Goal: Task Accomplishment & Management: Complete application form

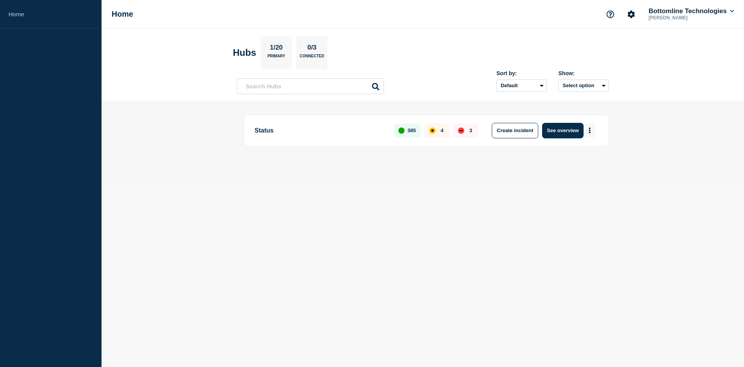
click at [593, 132] on button "More actions" at bounding box center [590, 130] width 10 height 14
click at [591, 131] on button "More actions" at bounding box center [590, 130] width 10 height 14
click at [594, 127] on button "More actions" at bounding box center [590, 130] width 10 height 14
click at [582, 157] on button "Create maintenance" at bounding box center [587, 154] width 52 height 7
click at [573, 155] on button "Create maintenance" at bounding box center [587, 154] width 52 height 7
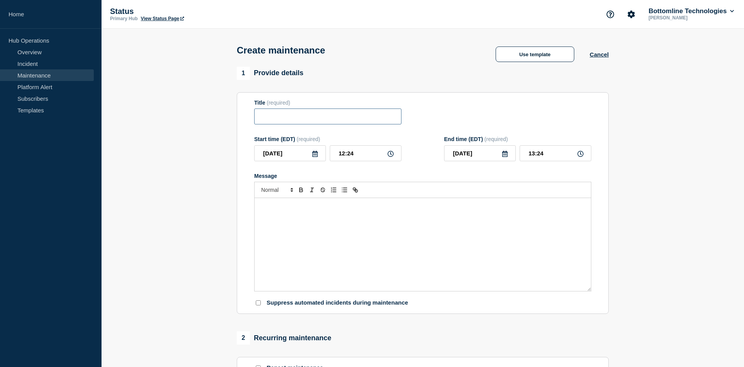
click at [296, 117] on input "Title" at bounding box center [327, 116] width 147 height 16
click at [293, 246] on div "Message" at bounding box center [423, 244] width 336 height 93
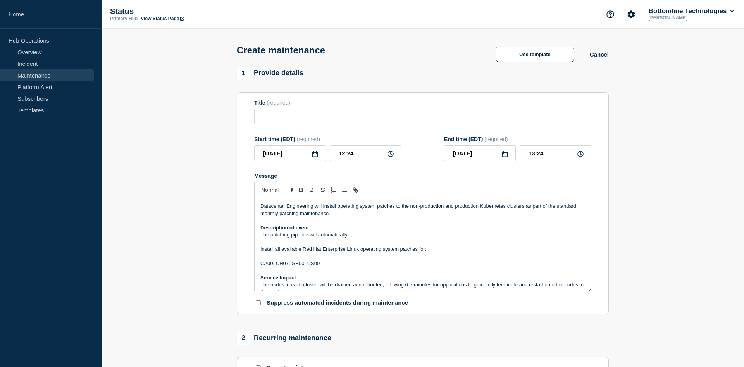
click at [330, 267] on p "CA00, CH07, GB00, US00" at bounding box center [422, 263] width 325 height 7
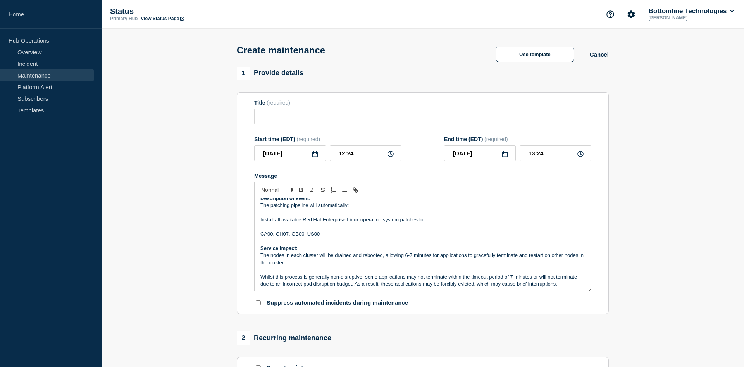
scroll to position [70, 0]
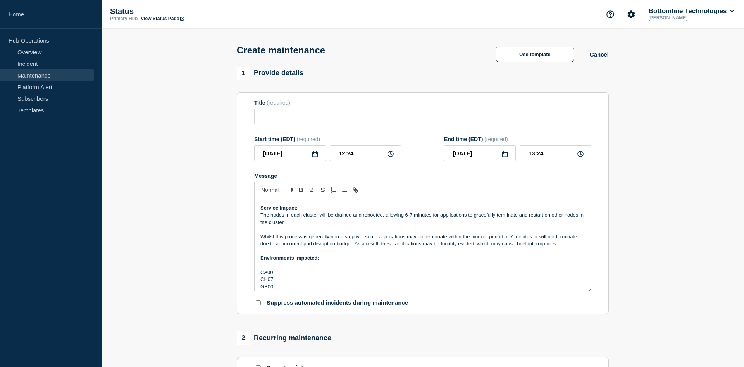
click at [491, 221] on p "The nodes in each cluster will be drained and rebooted, allowing 6-7 minutes fo…" at bounding box center [422, 219] width 325 height 14
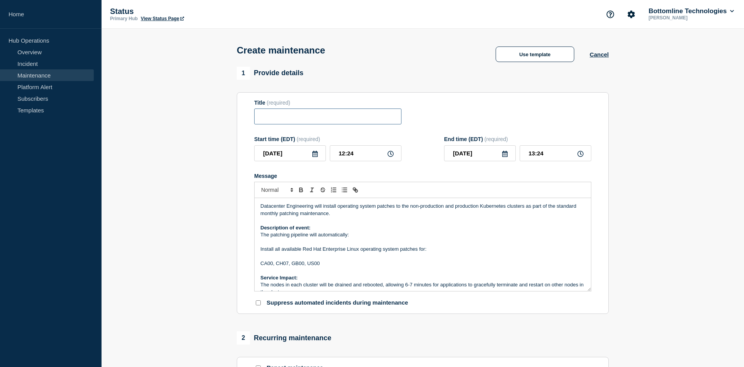
click at [271, 124] on input "Title" at bounding box center [327, 116] width 147 height 16
paste input "Maintenance Advisory Notification – Datacenter Engineering - Kubernetes Cluster…"
type input "Maintenance Advisory Notification – Datacenter Engineering - Kubernetes Cluster…"
click at [318, 157] on icon at bounding box center [315, 154] width 6 height 6
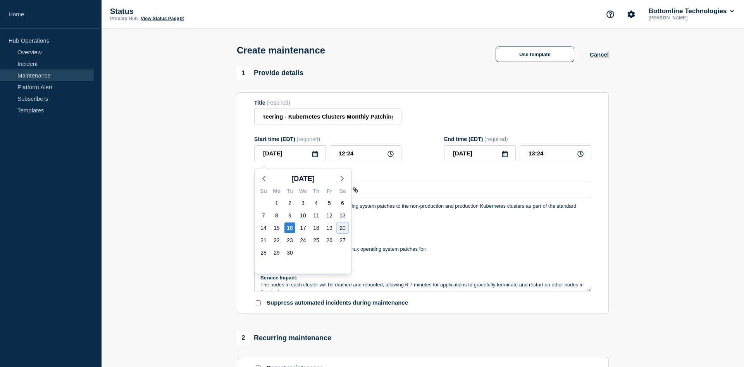
click at [344, 229] on div "20" at bounding box center [342, 227] width 11 height 11
type input "[DATE]"
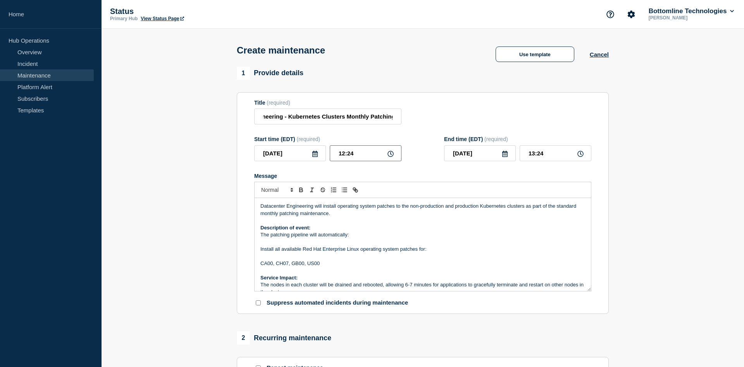
drag, startPoint x: 345, startPoint y: 156, endPoint x: 310, endPoint y: 154, distance: 34.5
click at [330, 154] on input "12:24" at bounding box center [366, 153] width 72 height 16
type input "21:24"
type input "22:24"
drag, startPoint x: 356, startPoint y: 154, endPoint x: 352, endPoint y: 154, distance: 4.3
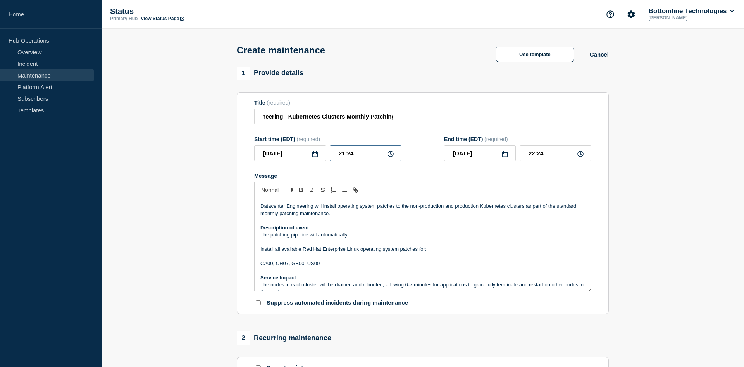
click at [356, 154] on input "21:24" at bounding box center [366, 153] width 72 height 16
click at [352, 154] on input "21:24" at bounding box center [366, 153] width 72 height 16
type input "21:00"
type input "22:00"
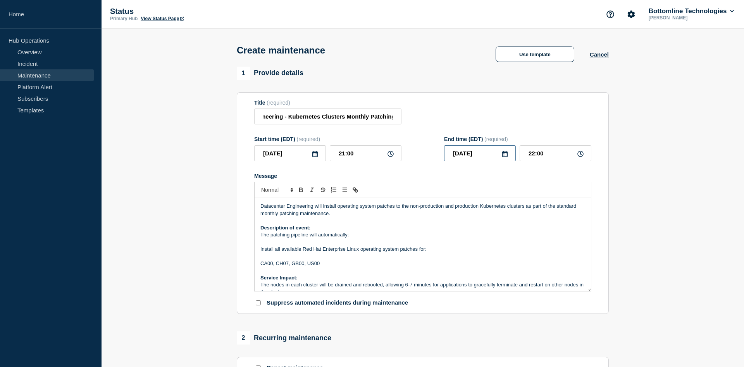
click at [485, 156] on input "[DATE]" at bounding box center [480, 153] width 72 height 16
type input "[DATE]"
click at [536, 155] on input "22:00" at bounding box center [556, 153] width 72 height 16
drag, startPoint x: 532, startPoint y: 156, endPoint x: 513, endPoint y: 155, distance: 19.4
click at [520, 155] on input "22:00" at bounding box center [556, 153] width 72 height 16
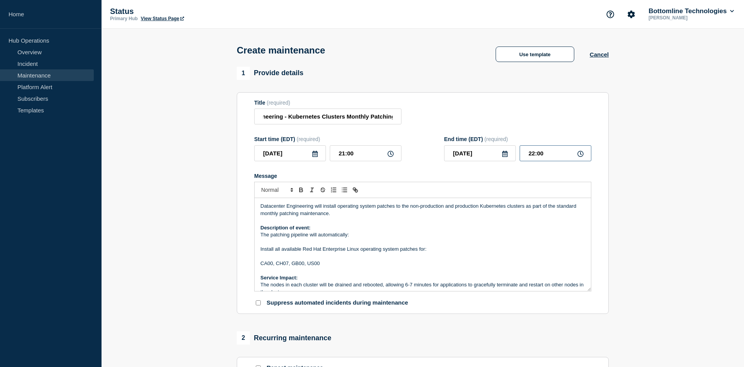
drag, startPoint x: 528, startPoint y: 156, endPoint x: 506, endPoint y: 156, distance: 22.5
click at [520, 156] on input "22:00" at bounding box center [556, 153] width 72 height 16
type input "16:00"
drag, startPoint x: 470, startPoint y: 242, endPoint x: 466, endPoint y: 240, distance: 4.5
click at [469, 238] on p "The patching pipeline will automatically:" at bounding box center [422, 234] width 325 height 7
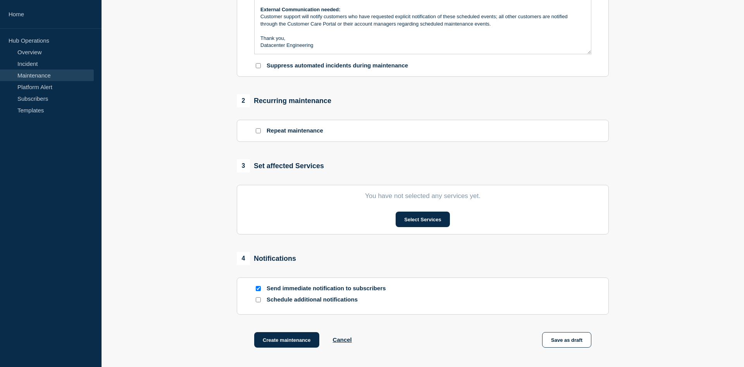
scroll to position [277, 0]
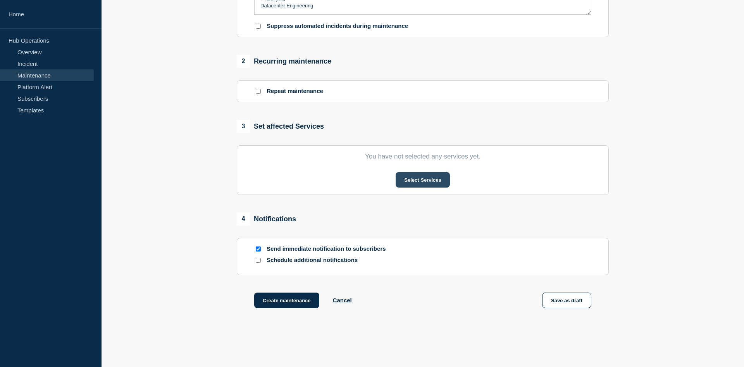
click at [426, 187] on button "Select Services" at bounding box center [423, 179] width 54 height 15
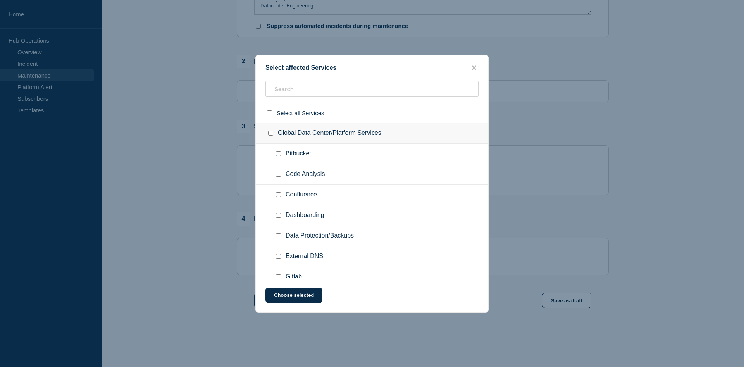
click at [320, 175] on span "Code Analysis" at bounding box center [305, 174] width 39 height 8
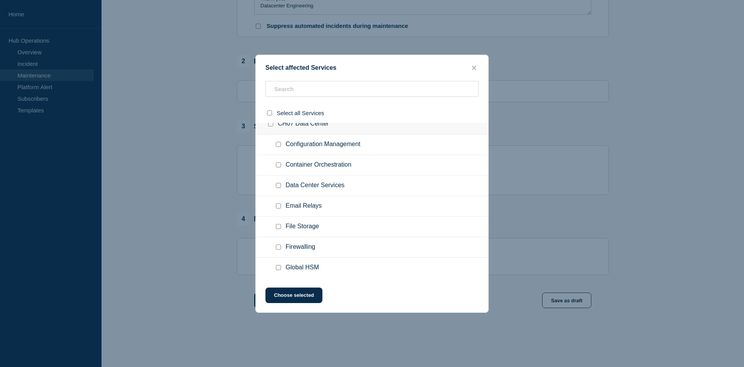
scroll to position [711, 0]
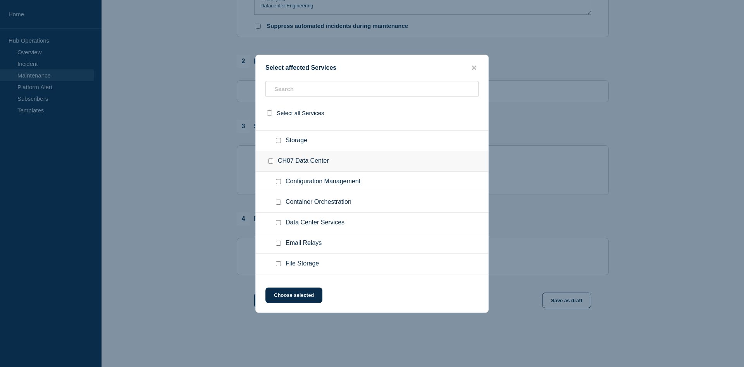
click at [326, 205] on span "Container Orchestration" at bounding box center [319, 202] width 66 height 8
click at [279, 204] on input "Container Orchestration checkbox" at bounding box center [278, 202] width 5 height 5
checkbox input "true"
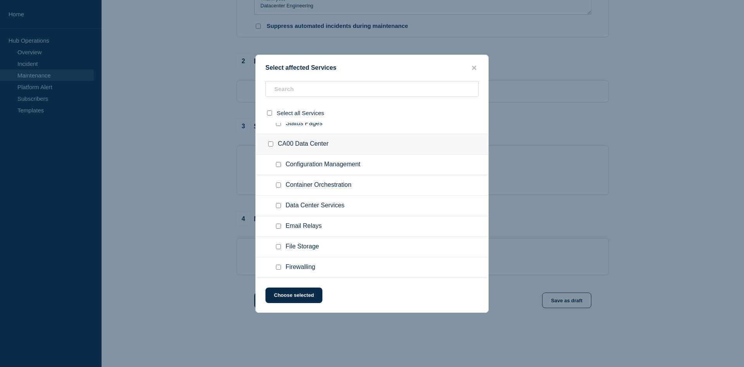
click at [278, 186] on input "Container Orchestration checkbox" at bounding box center [278, 184] width 5 height 5
checkbox input "true"
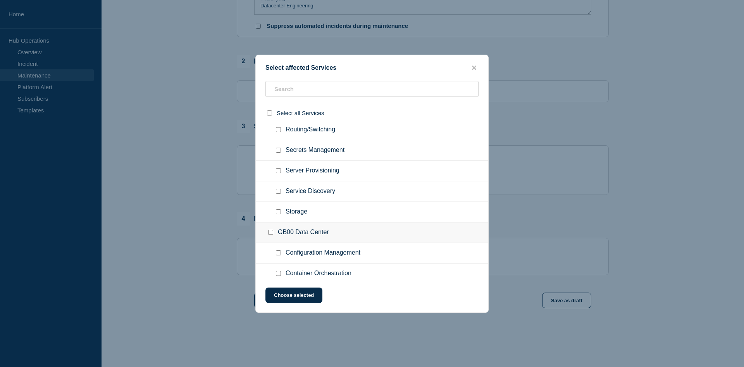
scroll to position [1660, 0]
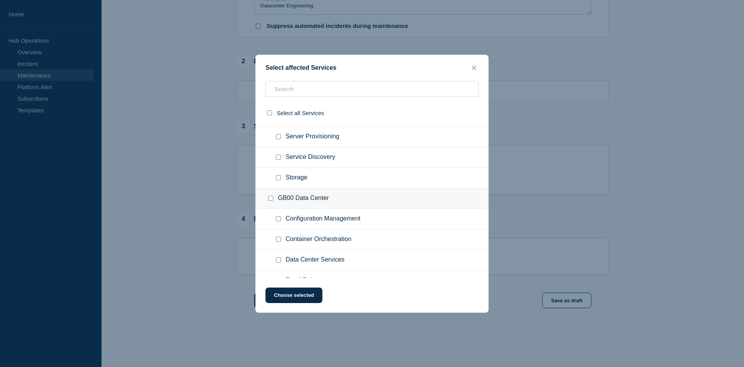
click at [280, 237] on div at bounding box center [279, 240] width 11 height 8
click at [280, 239] on div at bounding box center [279, 240] width 11 height 8
click at [280, 241] on input "Container Orchestration checkbox" at bounding box center [278, 239] width 5 height 5
checkbox input "true"
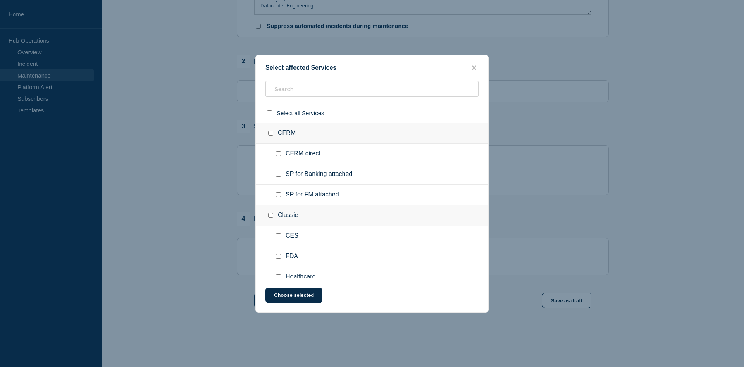
scroll to position [5651, 0]
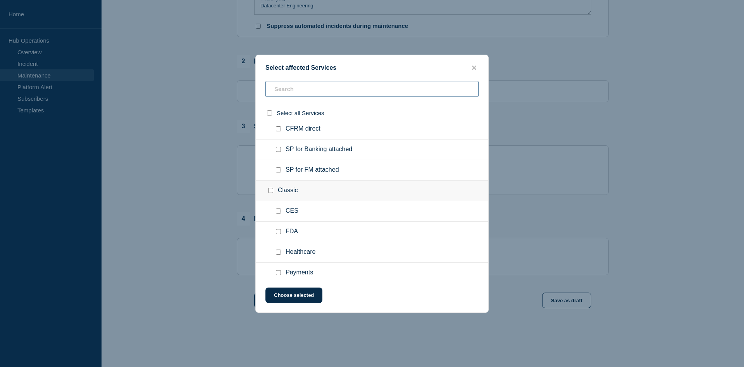
click at [305, 90] on input "text" at bounding box center [371, 89] width 213 height 16
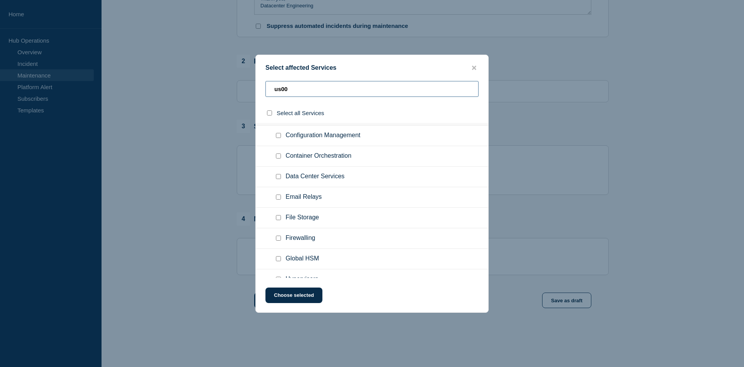
scroll to position [0, 0]
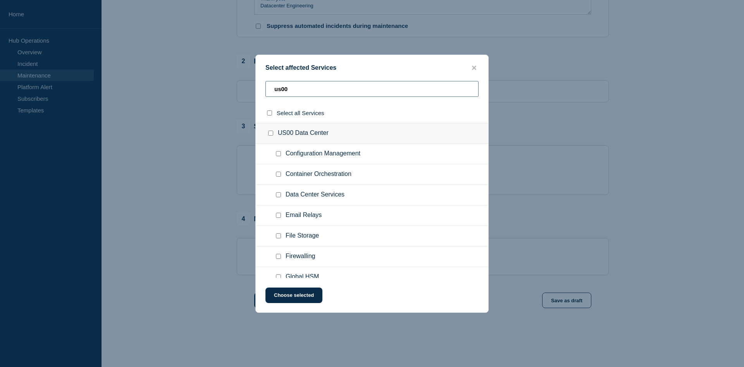
type input "us00"
click at [276, 175] on input "Container Orchestration checkbox" at bounding box center [278, 174] width 5 height 5
checkbox input "true"
click at [294, 296] on button "Choose selected" at bounding box center [293, 294] width 57 height 15
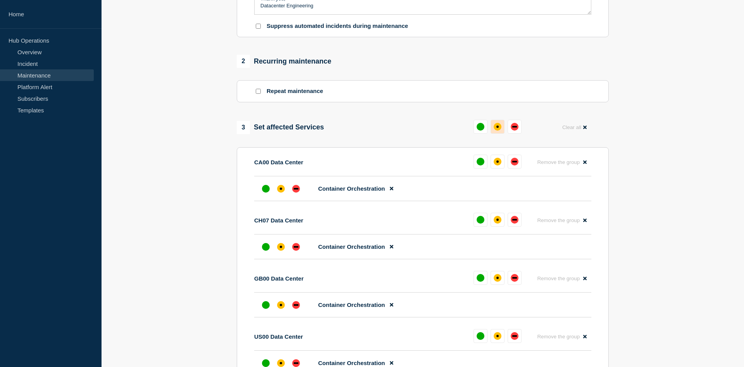
click at [500, 131] on div "affected" at bounding box center [498, 127] width 8 height 8
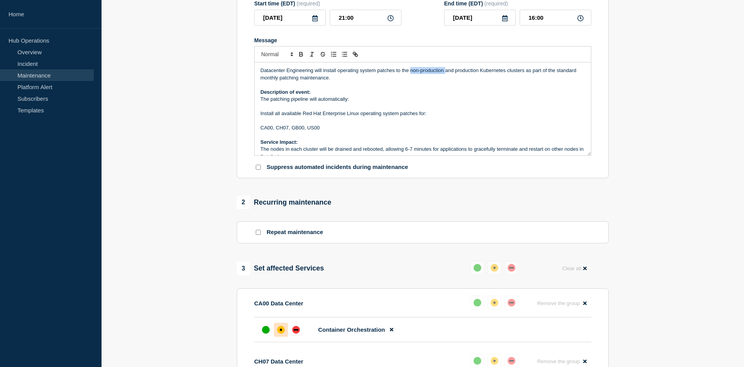
drag, startPoint x: 446, startPoint y: 75, endPoint x: 412, endPoint y: 76, distance: 33.7
click at [412, 76] on p "Datacenter Engineering will install operating system patches to the non-product…" at bounding box center [422, 74] width 325 height 14
click at [419, 74] on p "Datacenter Engineering will install operating system patches to the and product…" at bounding box center [422, 74] width 325 height 14
click at [381, 88] on p "Message" at bounding box center [422, 84] width 325 height 7
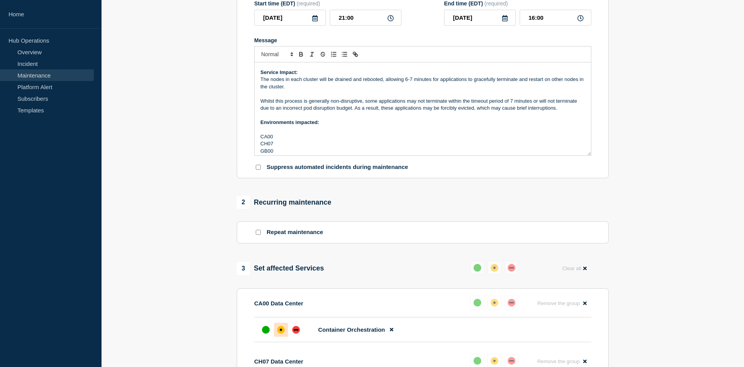
click at [516, 107] on p "Whilst this process is generally non-disruptive, some applications may not term…" at bounding box center [422, 105] width 325 height 14
click at [353, 140] on p "CA00" at bounding box center [422, 136] width 325 height 7
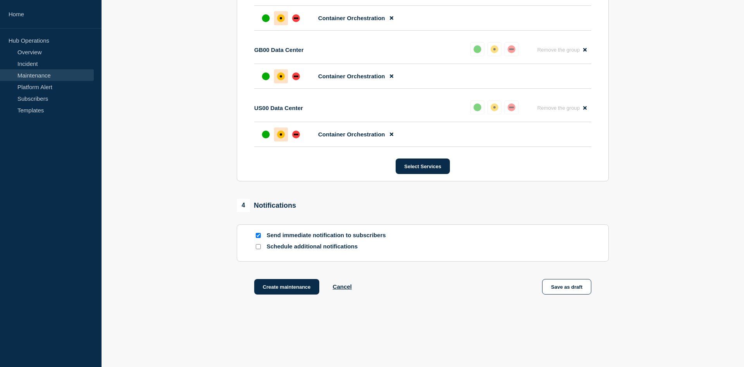
scroll to position [514, 0]
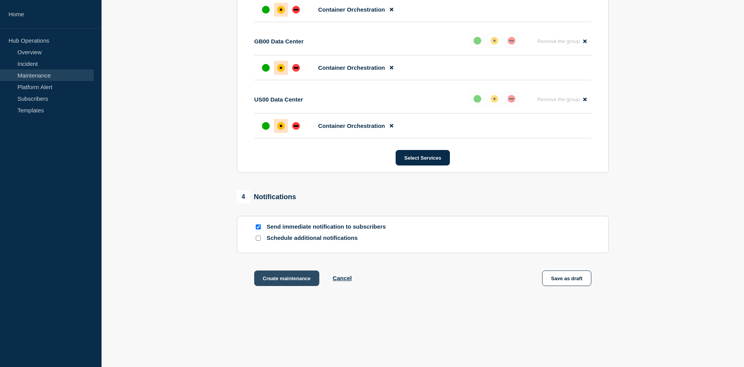
click at [294, 286] on button "Create maintenance" at bounding box center [286, 277] width 65 height 15
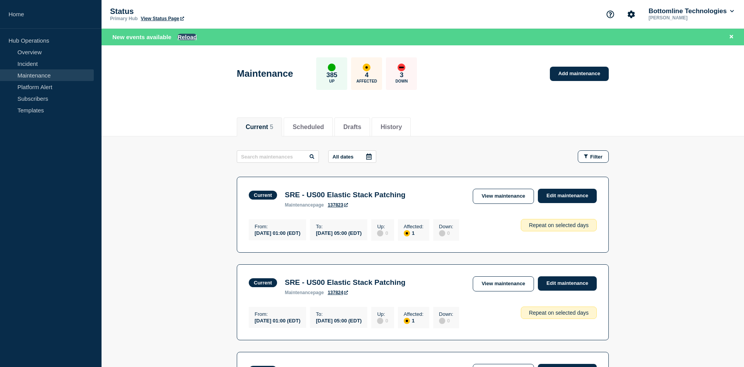
click at [190, 36] on button "Reload" at bounding box center [186, 37] width 19 height 7
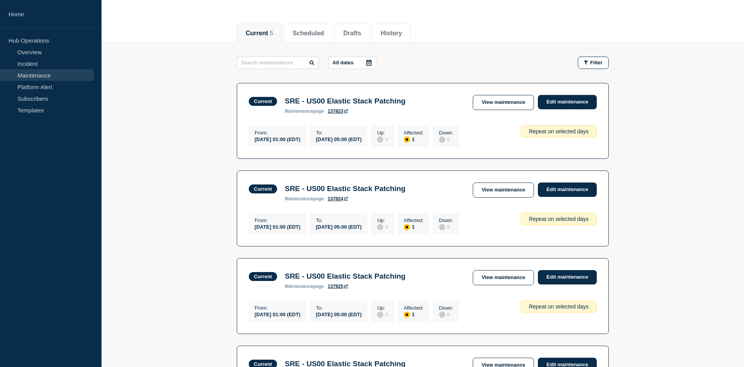
scroll to position [79, 0]
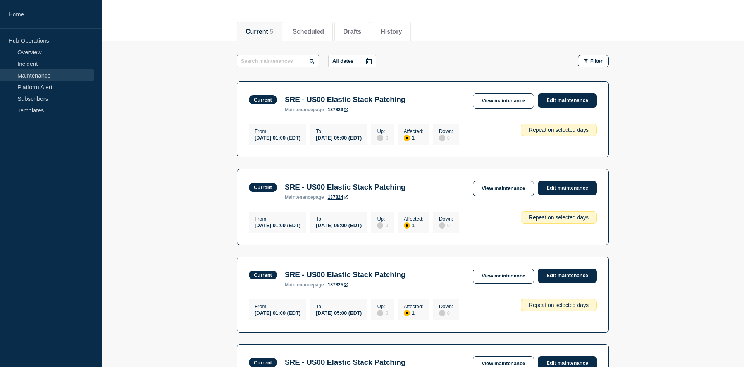
click at [276, 56] on input "text" at bounding box center [278, 61] width 82 height 12
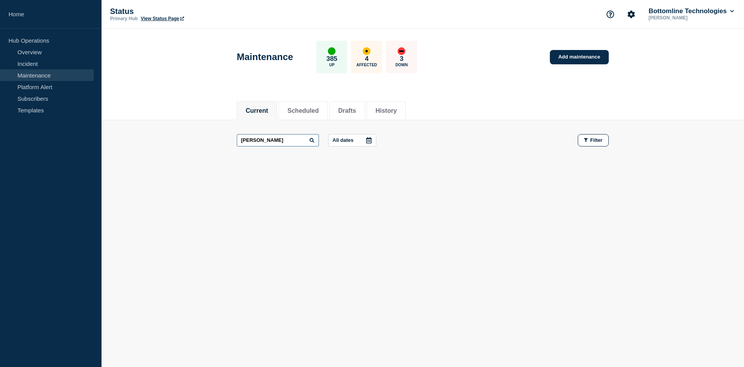
click at [277, 141] on input "[PERSON_NAME]" at bounding box center [278, 140] width 82 height 12
click at [263, 142] on input "kuberetes" at bounding box center [278, 140] width 82 height 12
type input "kubetess"
drag, startPoint x: 269, startPoint y: 140, endPoint x: 217, endPoint y: 137, distance: 51.6
click at [237, 137] on input "text" at bounding box center [278, 140] width 82 height 12
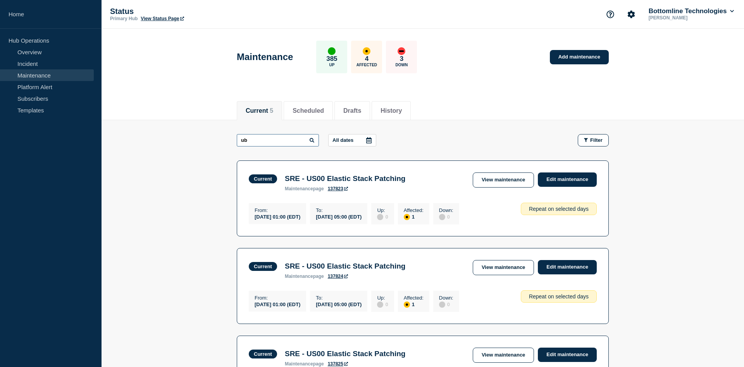
type input "u"
type input "kubernetes"
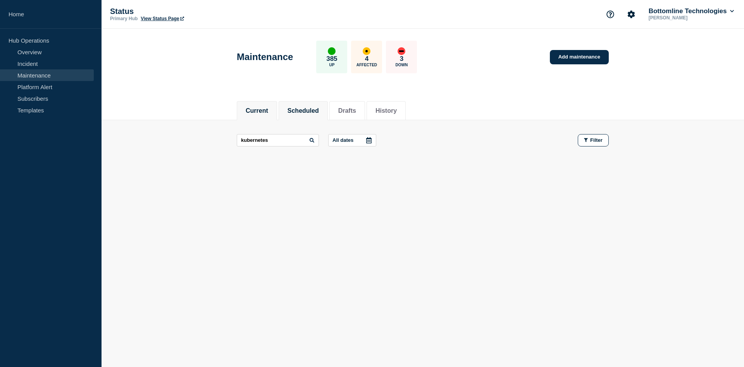
click at [319, 110] on button "Scheduled" at bounding box center [302, 110] width 31 height 7
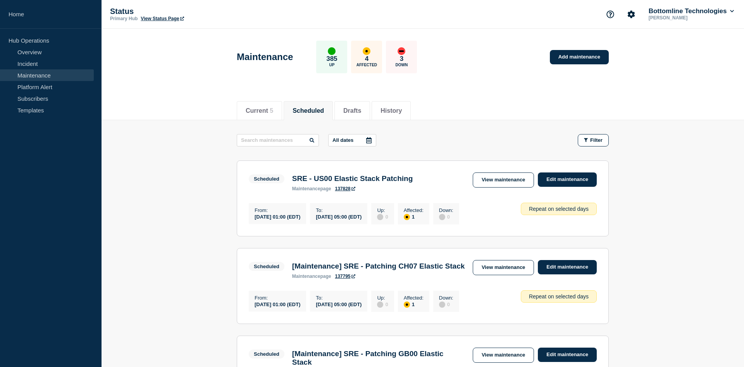
click at [56, 77] on link "Maintenance" at bounding box center [47, 75] width 94 height 12
click at [261, 109] on button "Current 5" at bounding box center [260, 110] width 28 height 7
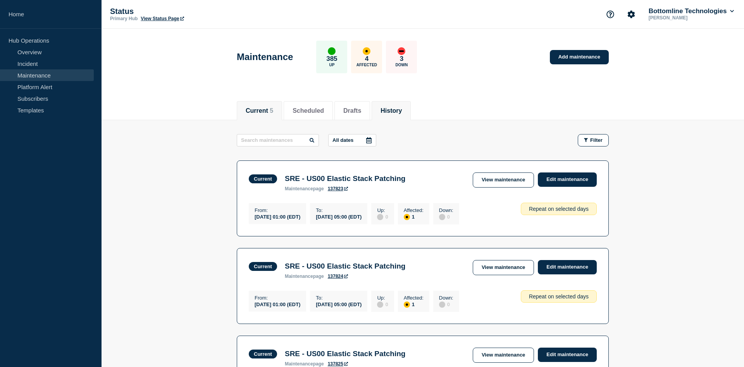
click at [402, 109] on button "History" at bounding box center [390, 110] width 21 height 7
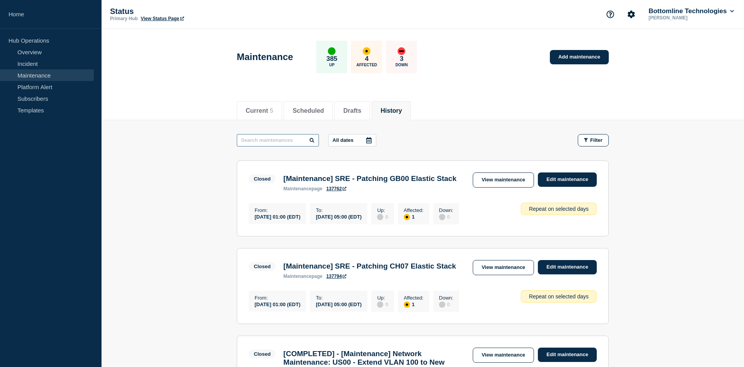
click at [266, 140] on input "text" at bounding box center [278, 140] width 82 height 12
type input "kubernetes"
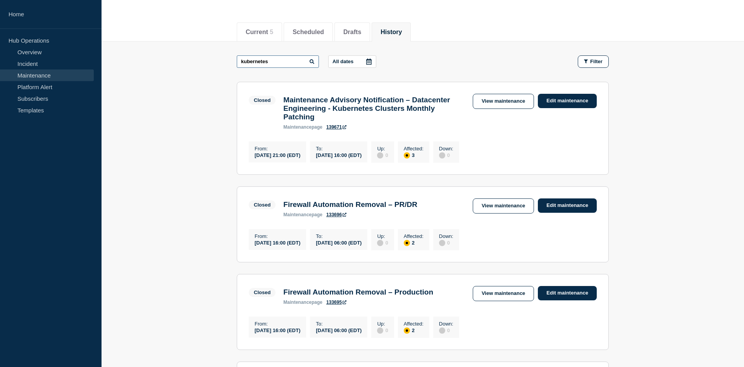
scroll to position [79, 0]
click at [503, 213] on link "View maintenance" at bounding box center [503, 205] width 61 height 15
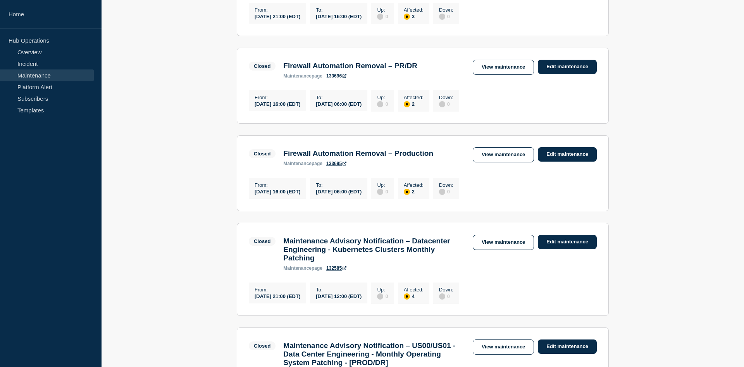
scroll to position [237, 0]
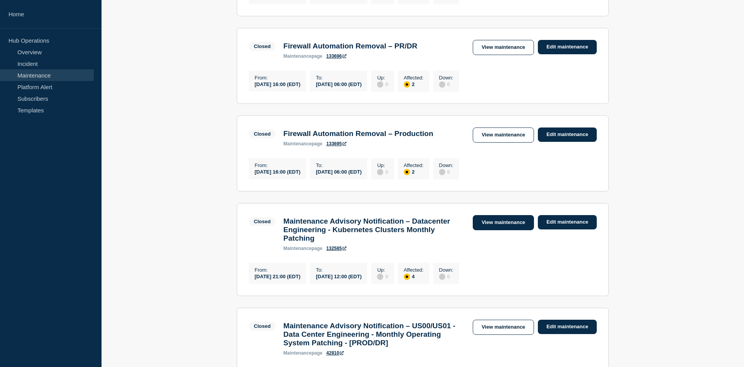
click at [509, 230] on link "View maintenance" at bounding box center [503, 222] width 61 height 15
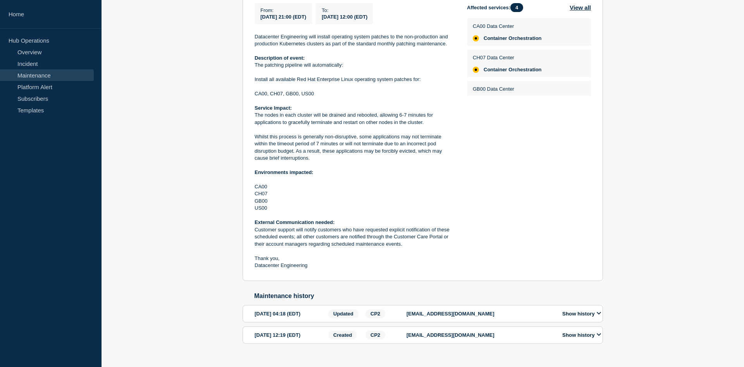
scroll to position [222, 0]
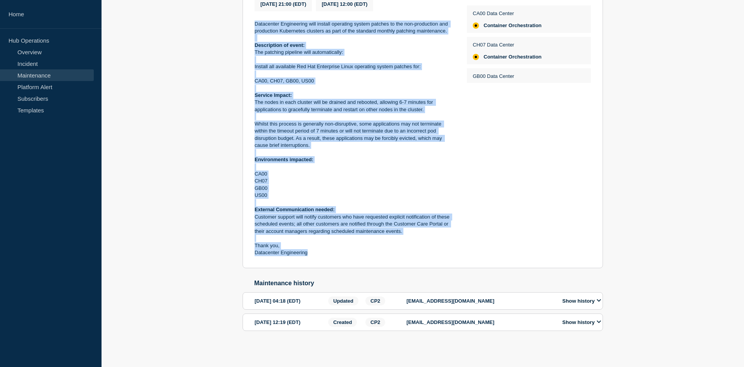
drag, startPoint x: 254, startPoint y: 164, endPoint x: 312, endPoint y: 254, distance: 107.6
click at [312, 254] on section "Closed Maintenance Advisory Notification – Datacenter Engineering - Kubernetes …" at bounding box center [423, 104] width 360 height 327
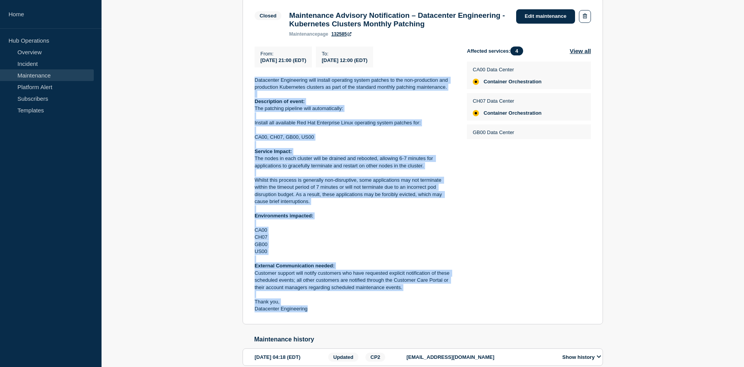
scroll to position [143, 0]
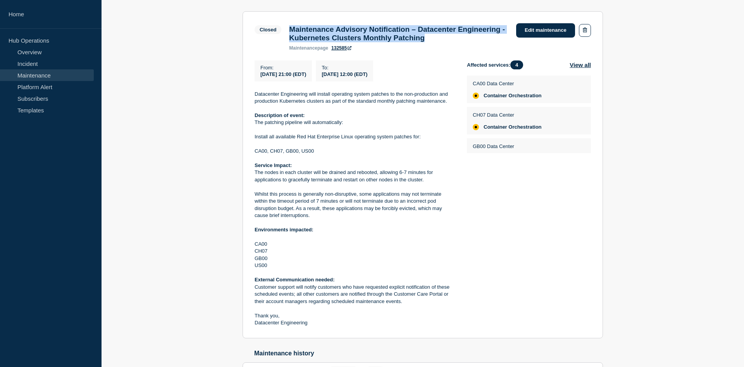
drag, startPoint x: 290, startPoint y: 30, endPoint x: 506, endPoint y: 38, distance: 216.3
click at [506, 38] on h3 "Maintenance Advisory Notification – Datacenter Engineering - Kubernetes Cluster…" at bounding box center [398, 33] width 219 height 17
copy h3 "Maintenance Advisory Notification – Datacenter Engineering - Kubernetes Cluster…"
